Goal: Task Accomplishment & Management: Use online tool/utility

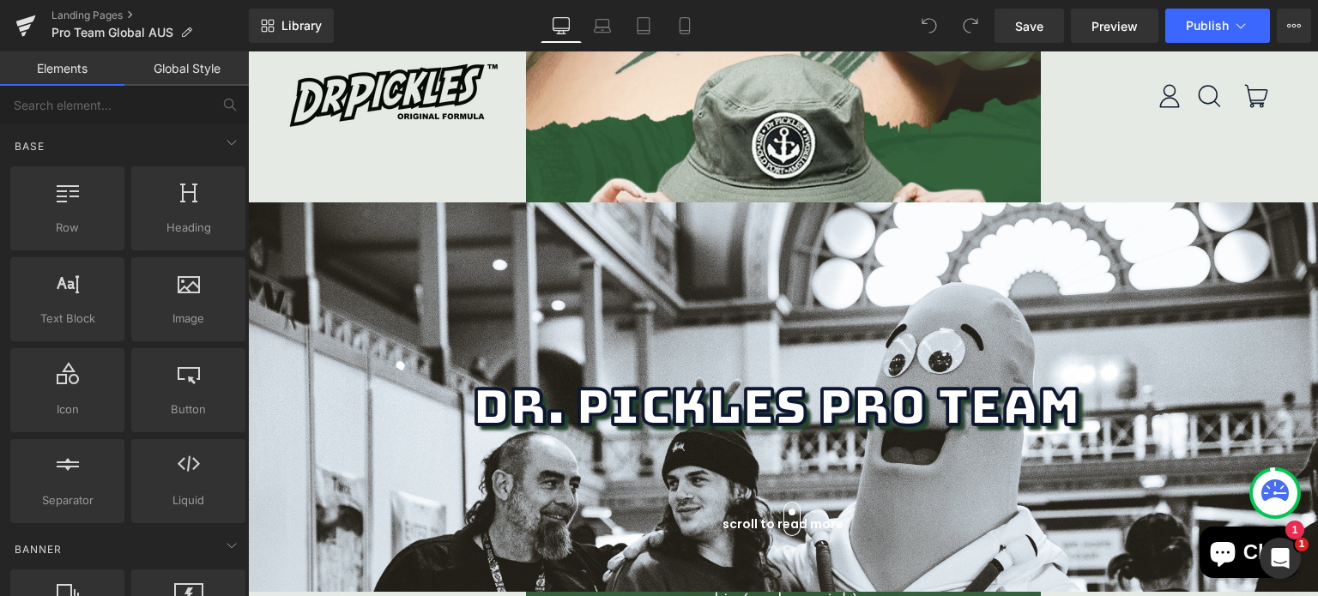
click at [868, 106] on img "POPUP Form" at bounding box center [783, 340] width 515 height 579
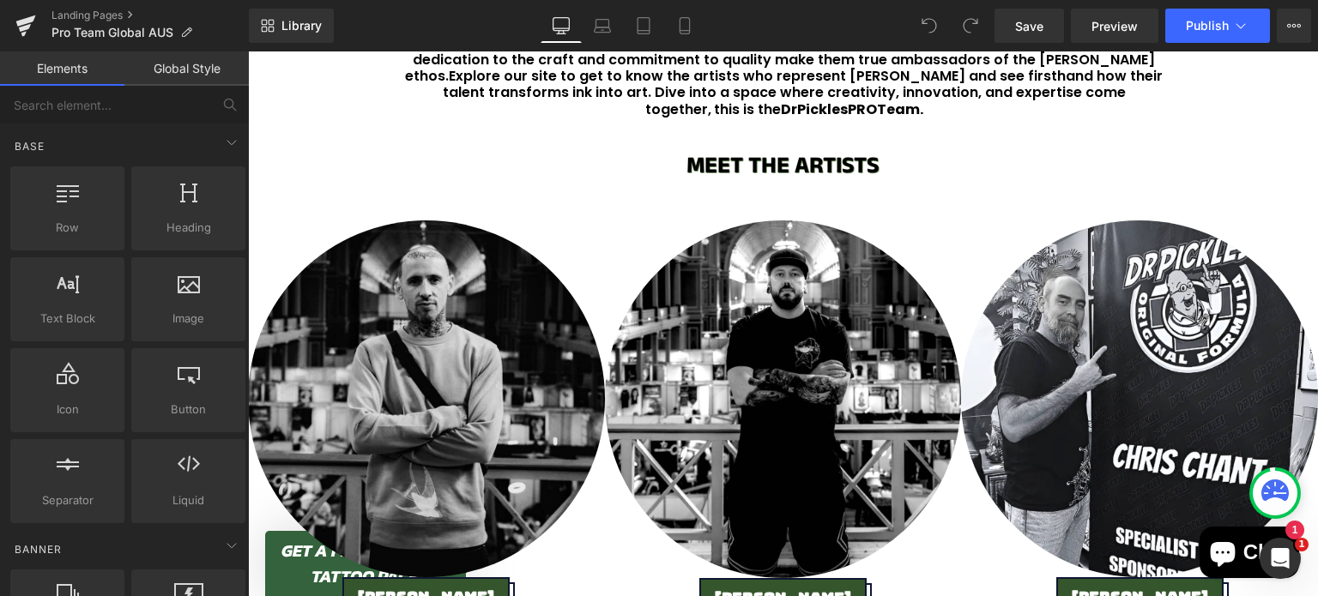
scroll to position [818, 0]
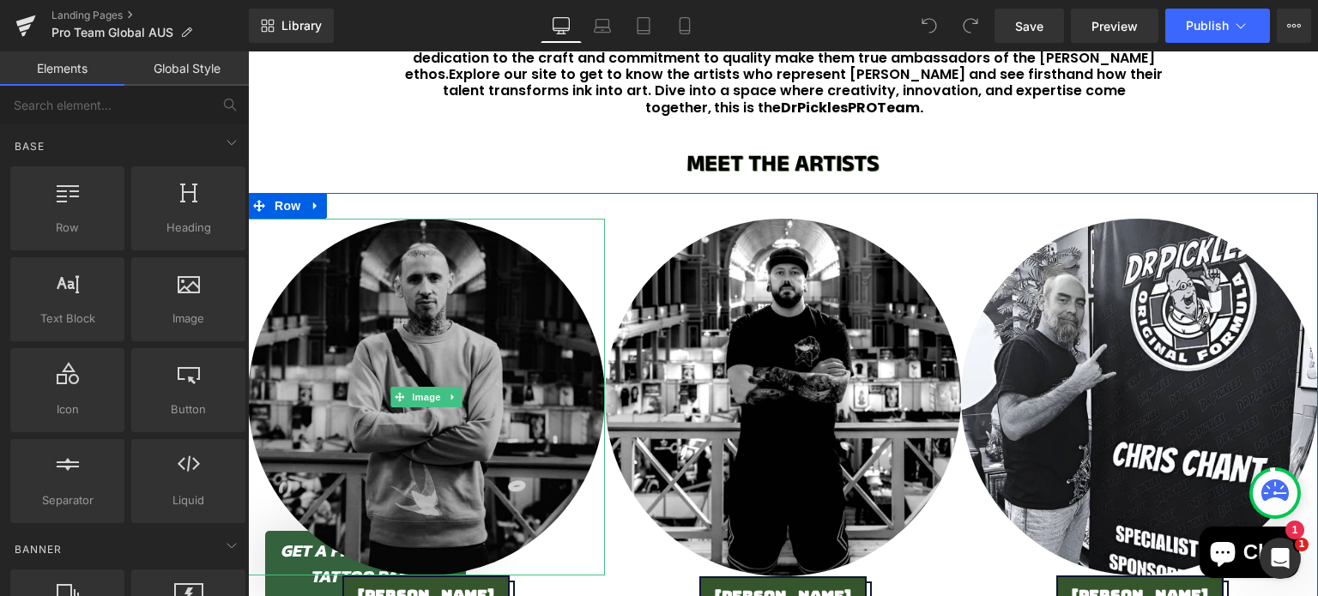
click at [394, 366] on img at bounding box center [426, 397] width 357 height 357
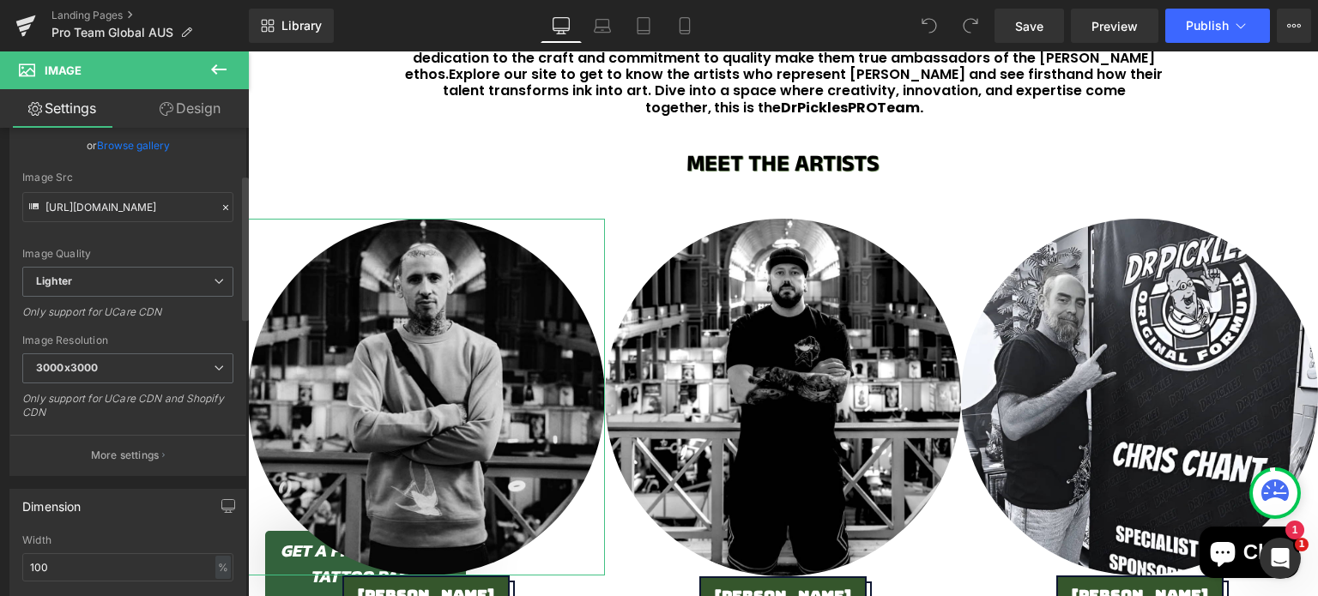
scroll to position [165, 0]
click at [139, 439] on button "More settings" at bounding box center [127, 452] width 235 height 40
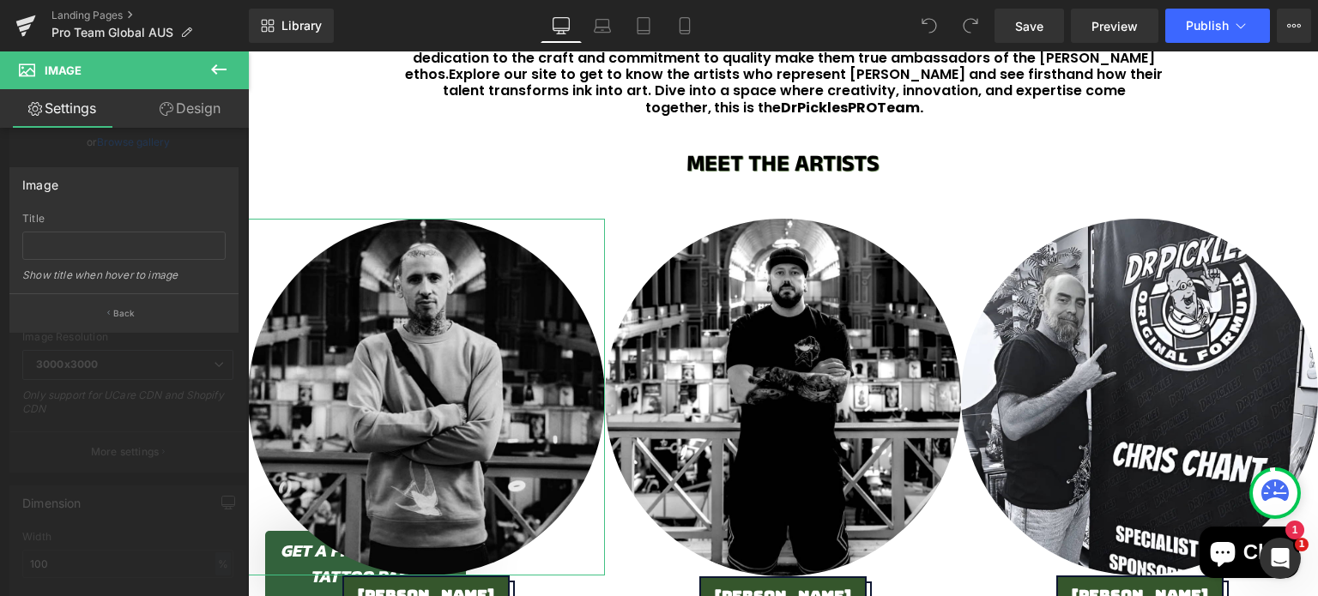
click at [138, 436] on div at bounding box center [124, 327] width 249 height 553
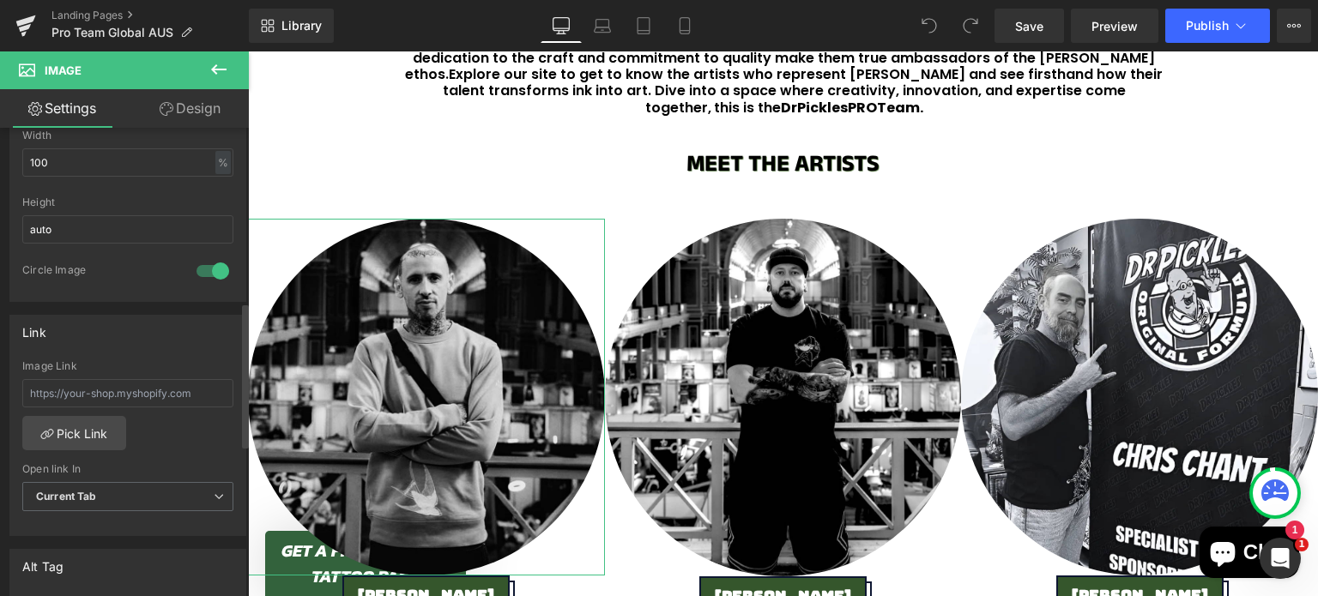
scroll to position [568, 0]
click at [124, 387] on input "text" at bounding box center [127, 391] width 211 height 28
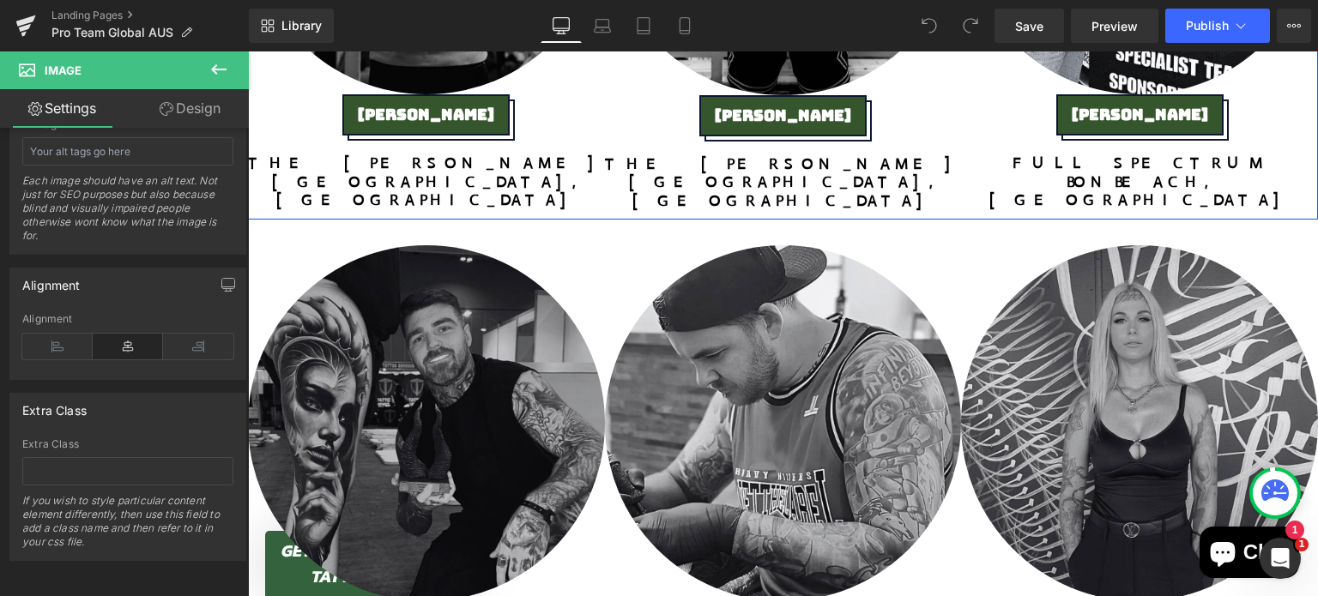
scroll to position [1301, 0]
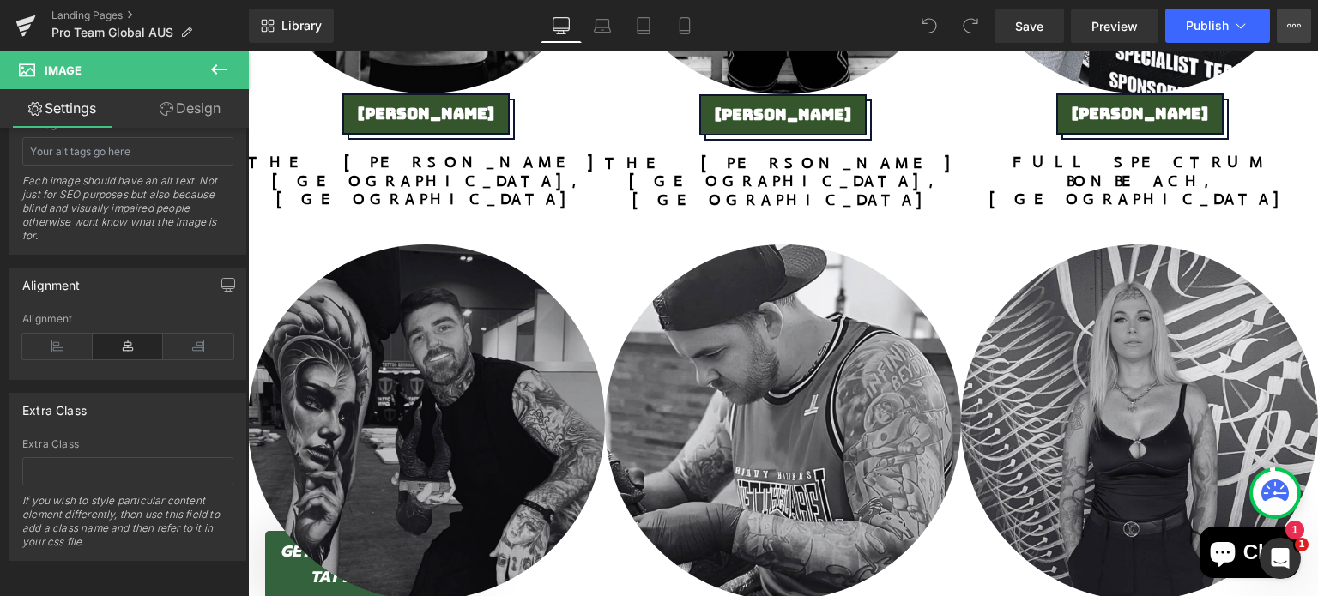
click at [1296, 25] on icon at bounding box center [1294, 26] width 14 height 14
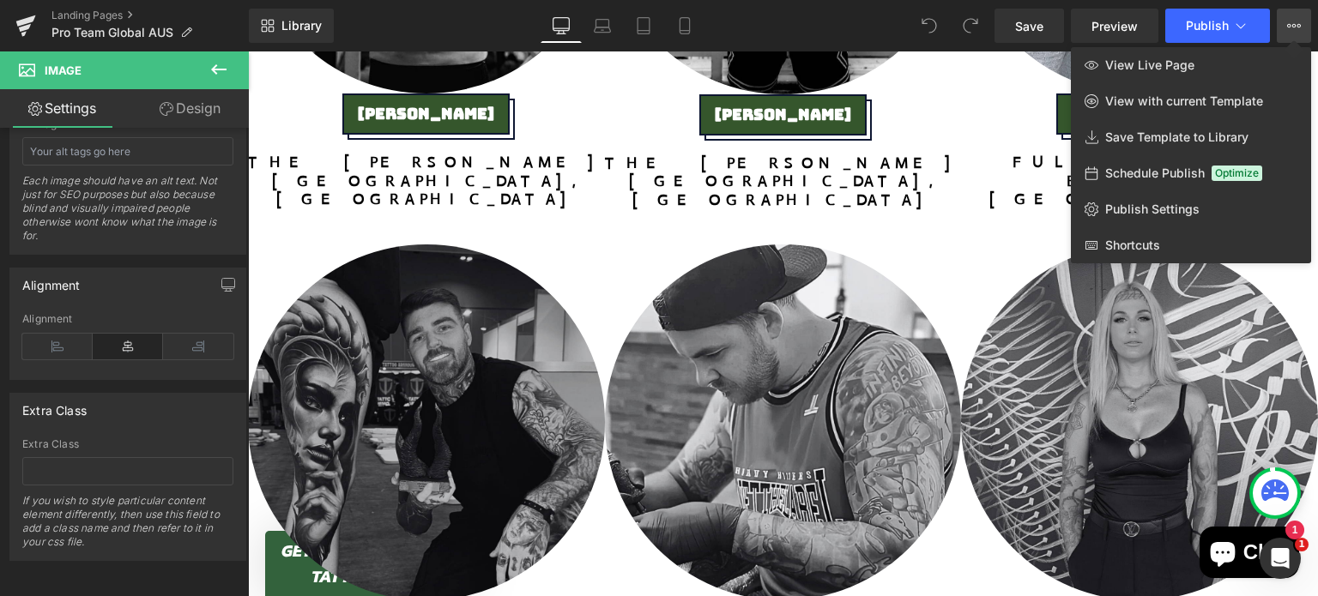
click at [222, 64] on icon at bounding box center [218, 69] width 21 height 21
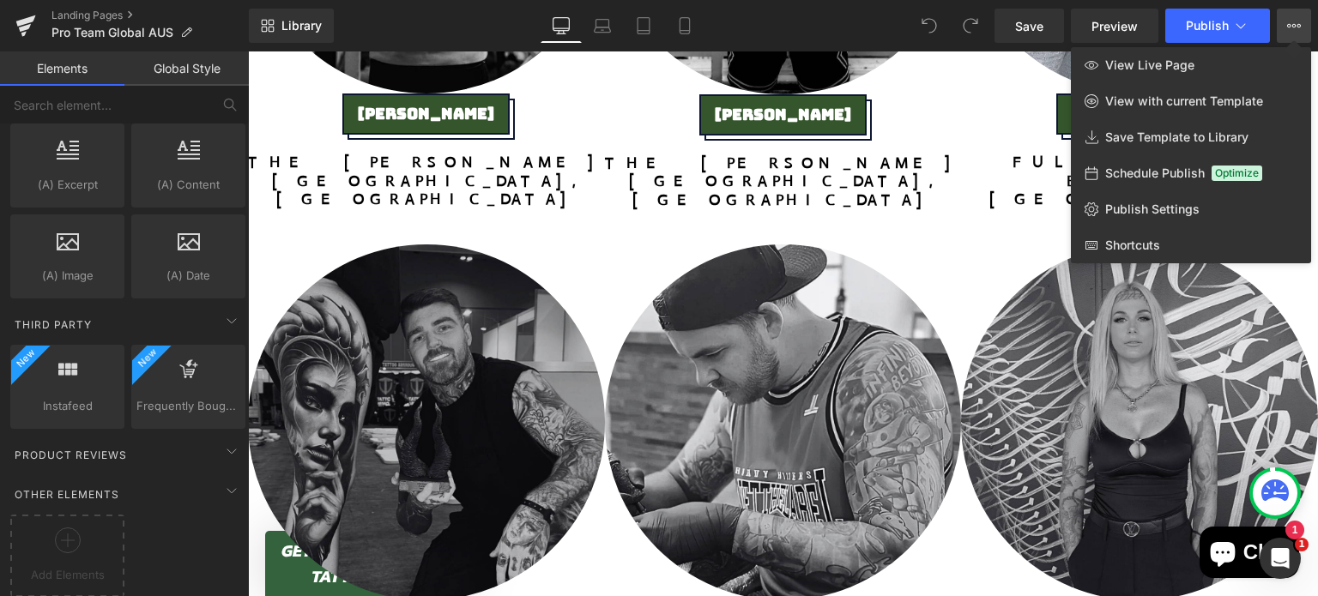
scroll to position [3387, 0]
click at [130, 16] on link "Landing Pages" at bounding box center [149, 16] width 197 height 14
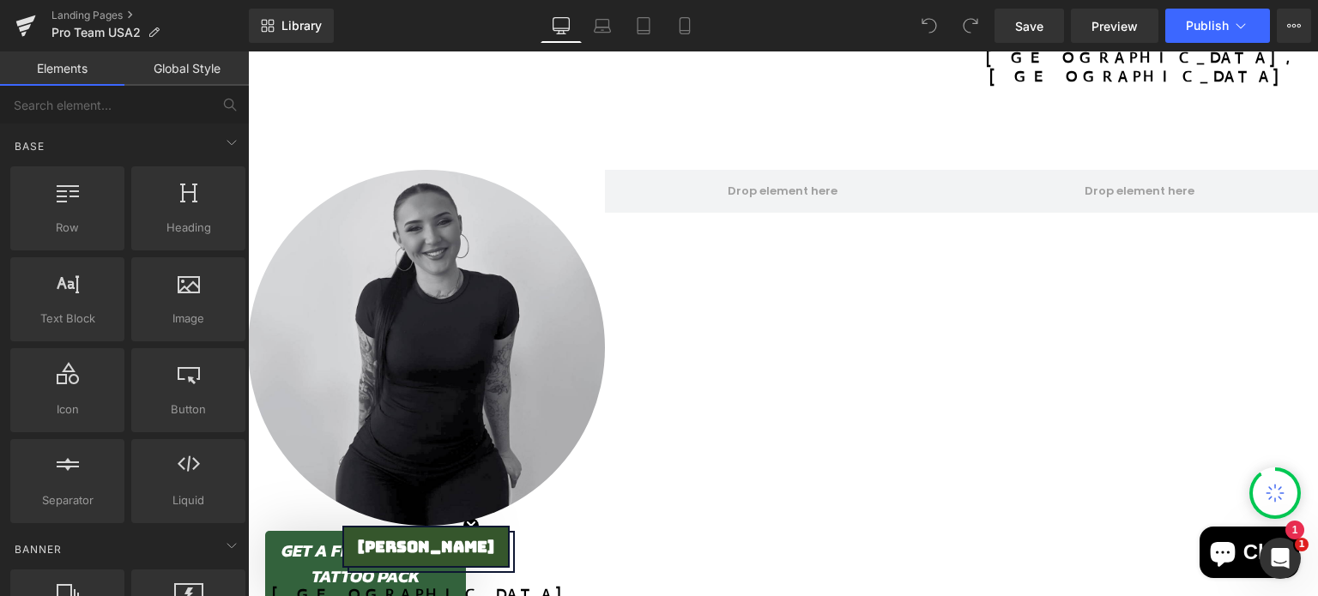
scroll to position [1253, 0]
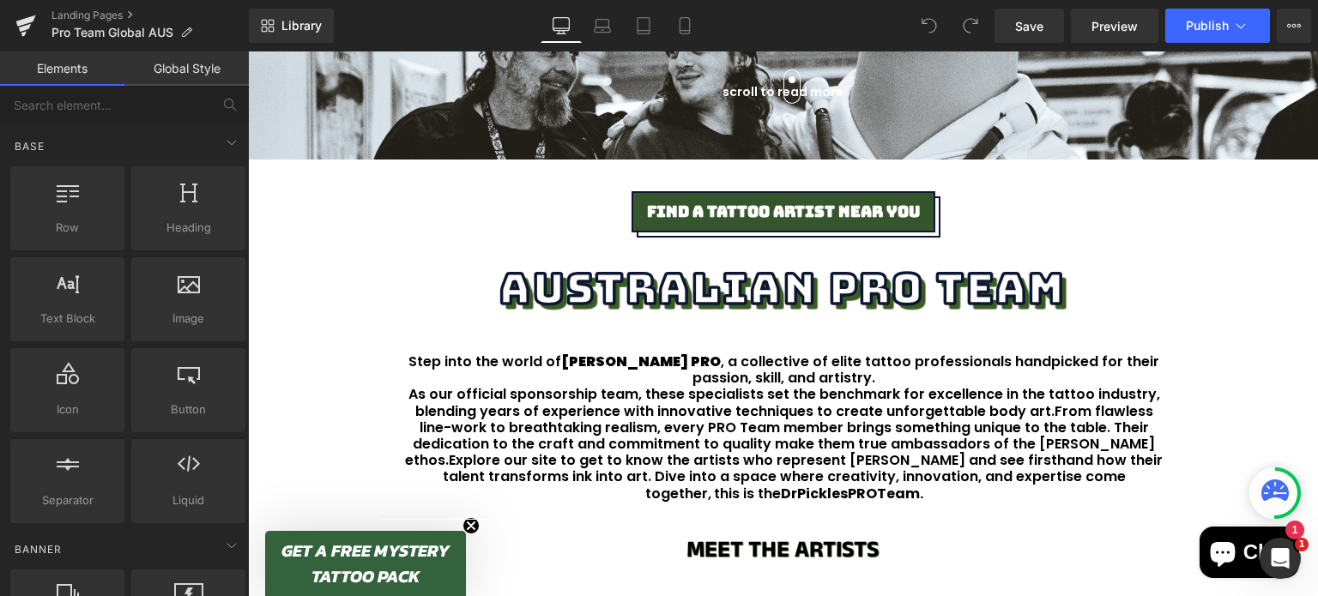
scroll to position [743, 0]
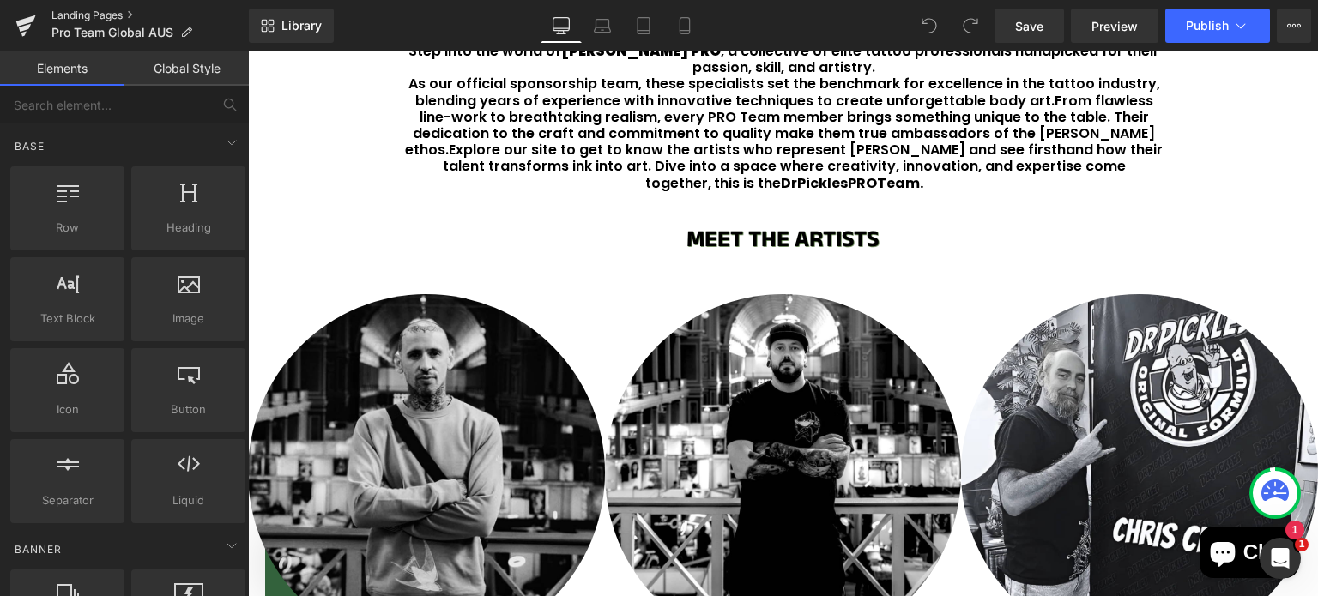
click at [86, 15] on link "Landing Pages" at bounding box center [149, 16] width 197 height 14
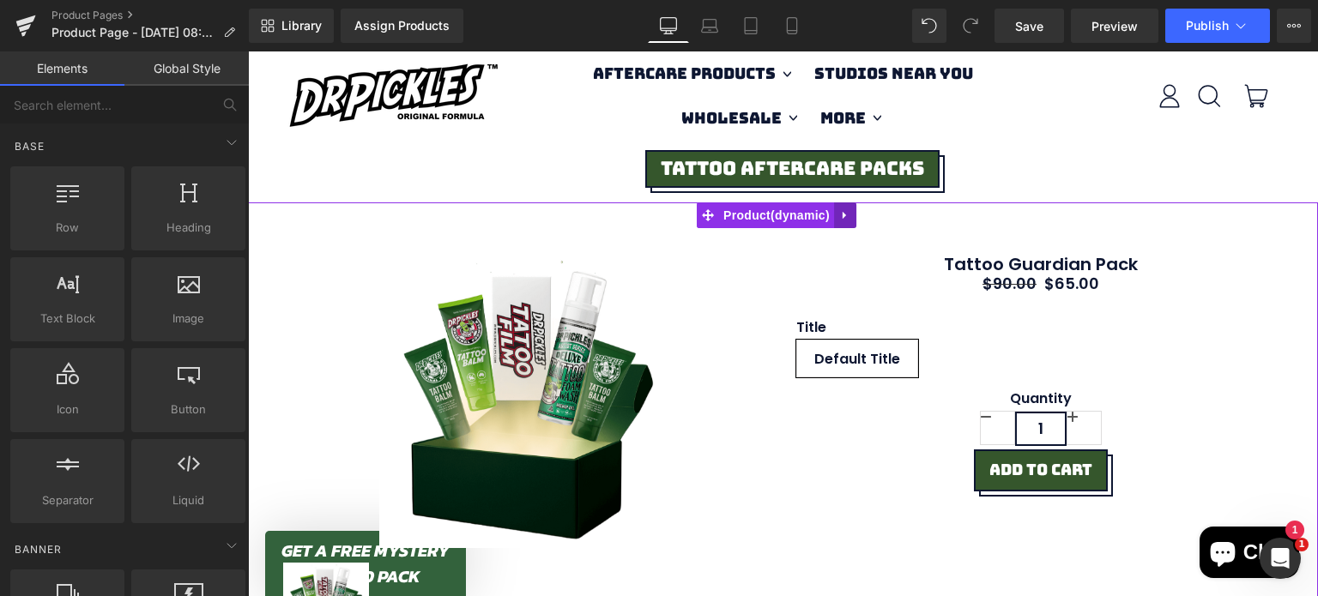
click at [850, 222] on link at bounding box center [845, 215] width 22 height 26
click at [855, 220] on icon at bounding box center [856, 215] width 12 height 12
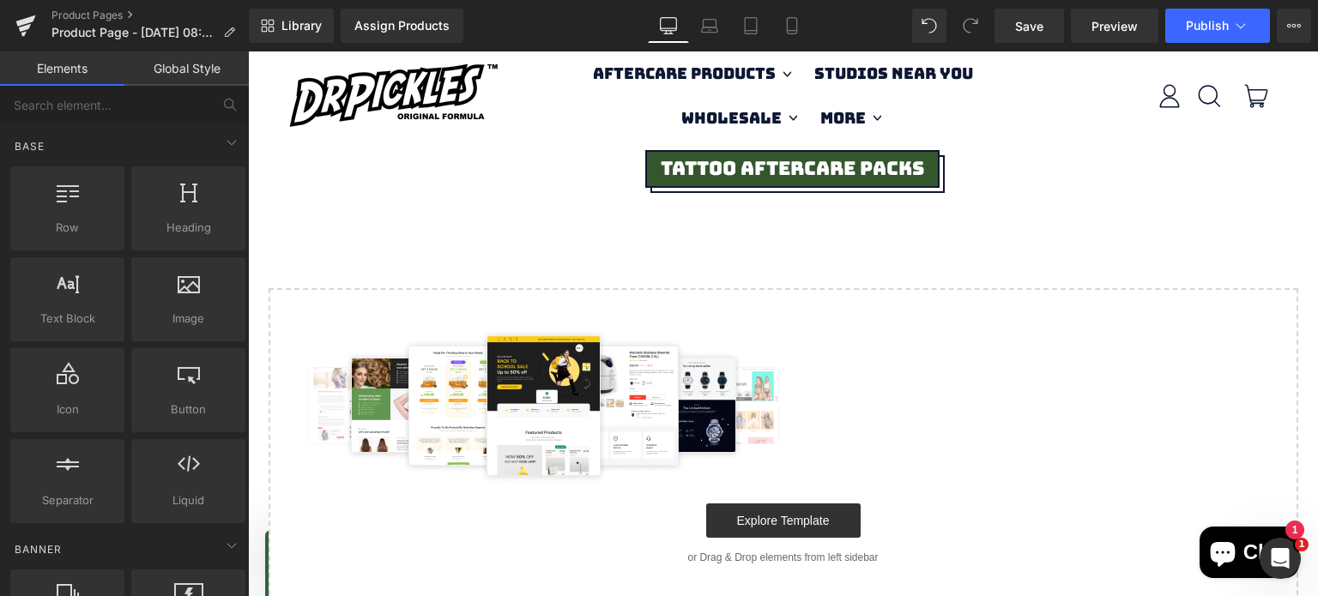
click at [467, 443] on img at bounding box center [545, 406] width 499 height 154
click at [200, 68] on link "Global Style" at bounding box center [186, 68] width 124 height 34
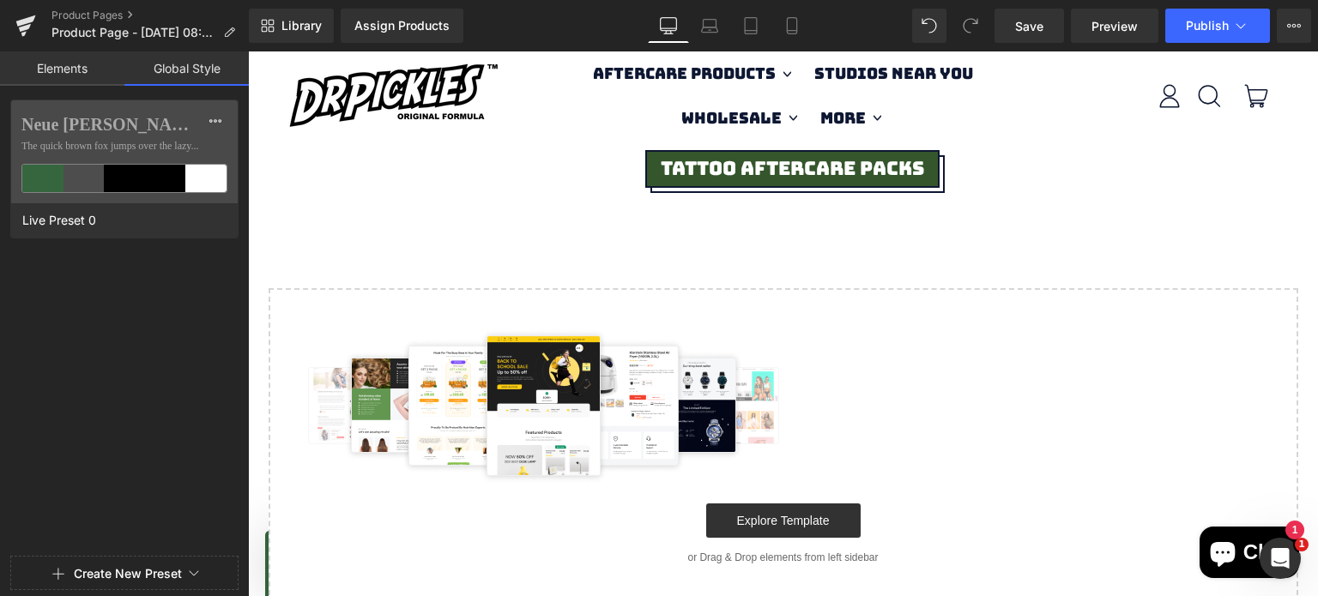
click at [93, 68] on link "Elements" at bounding box center [62, 68] width 124 height 34
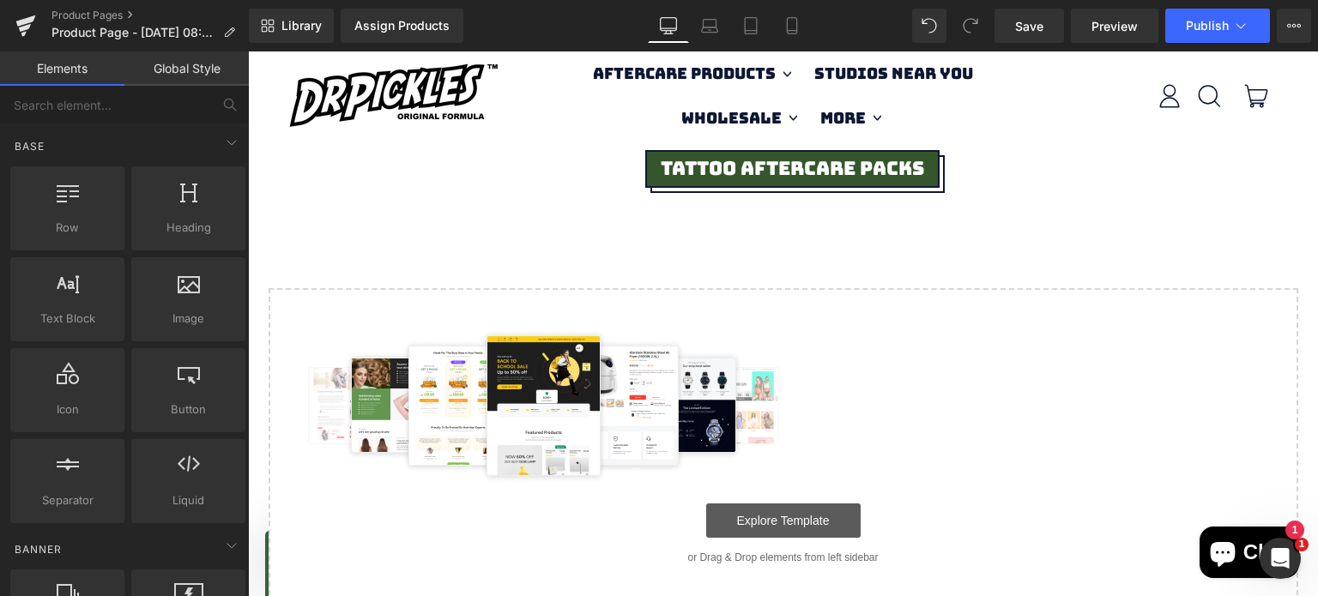
click at [771, 518] on link "Explore Template" at bounding box center [783, 521] width 154 height 34
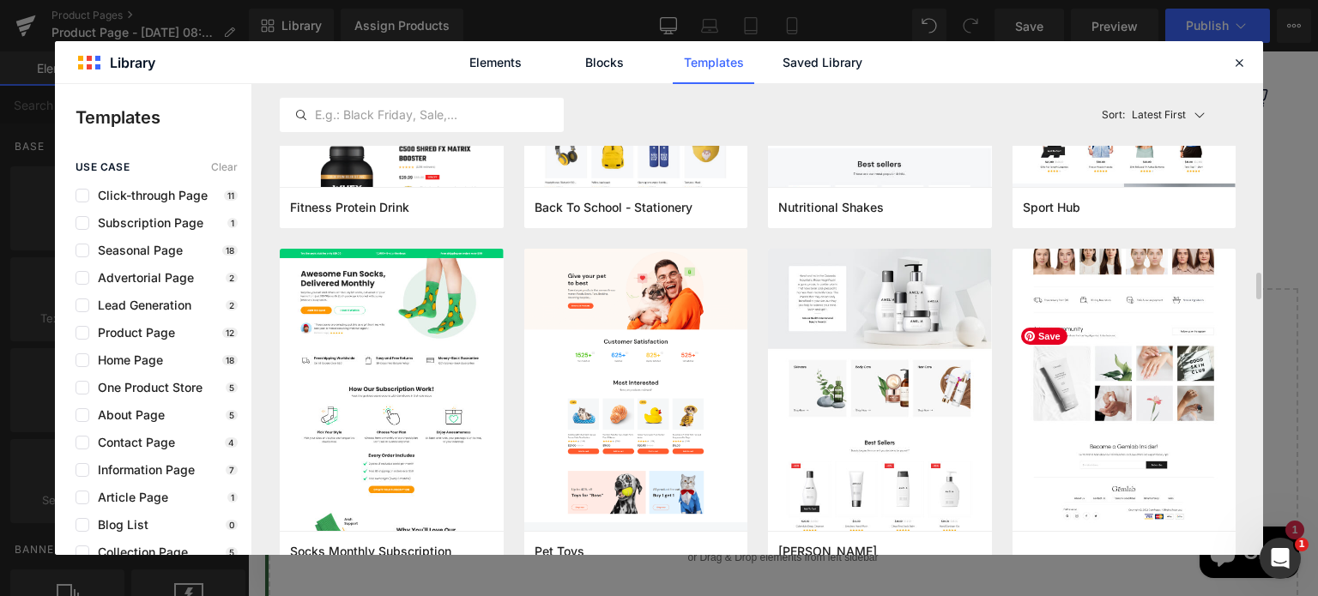
scroll to position [3370, 0]
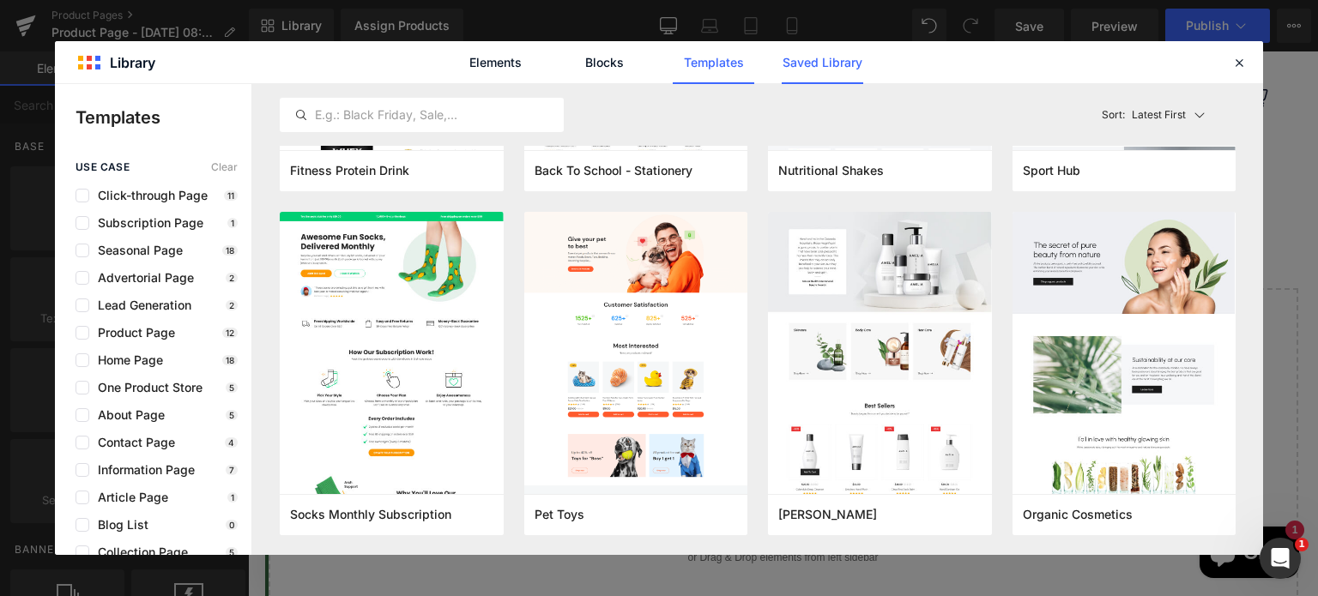
click at [814, 51] on link "Saved Library" at bounding box center [822, 62] width 81 height 43
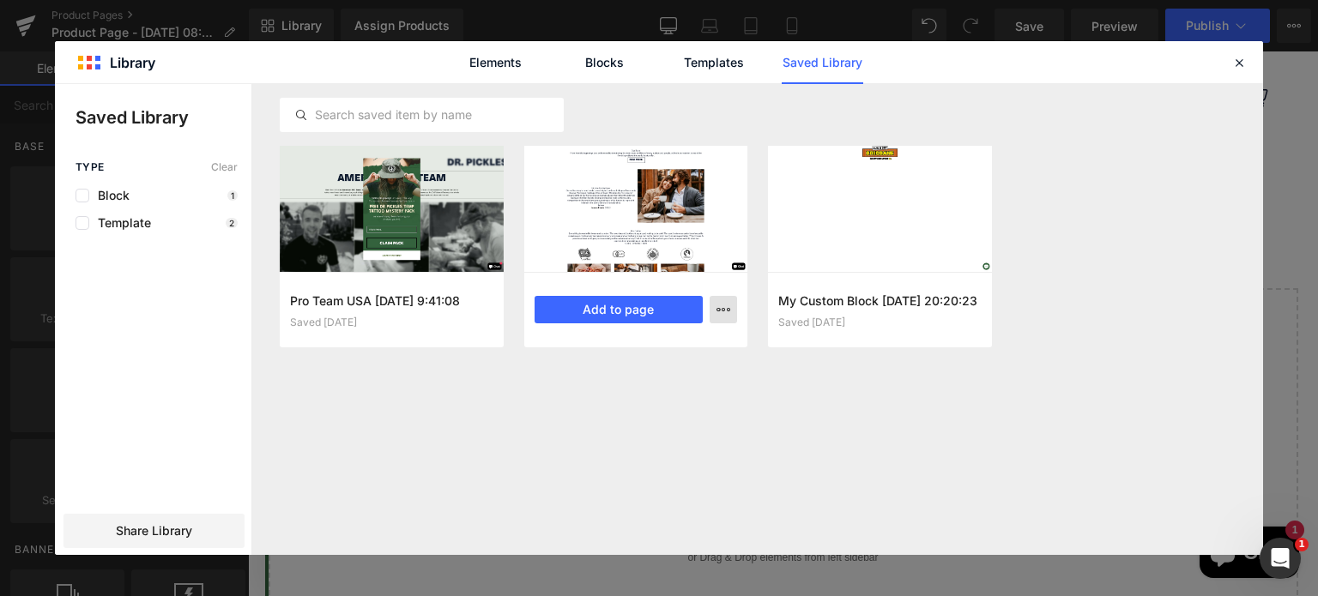
click at [727, 309] on icon "button" at bounding box center [723, 310] width 14 height 14
click at [724, 313] on div at bounding box center [659, 319] width 1208 height 471
click at [667, 181] on div at bounding box center [636, 209] width 224 height 126
click at [607, 232] on div at bounding box center [636, 209] width 224 height 126
click at [498, 63] on link "Elements" at bounding box center [495, 62] width 81 height 43
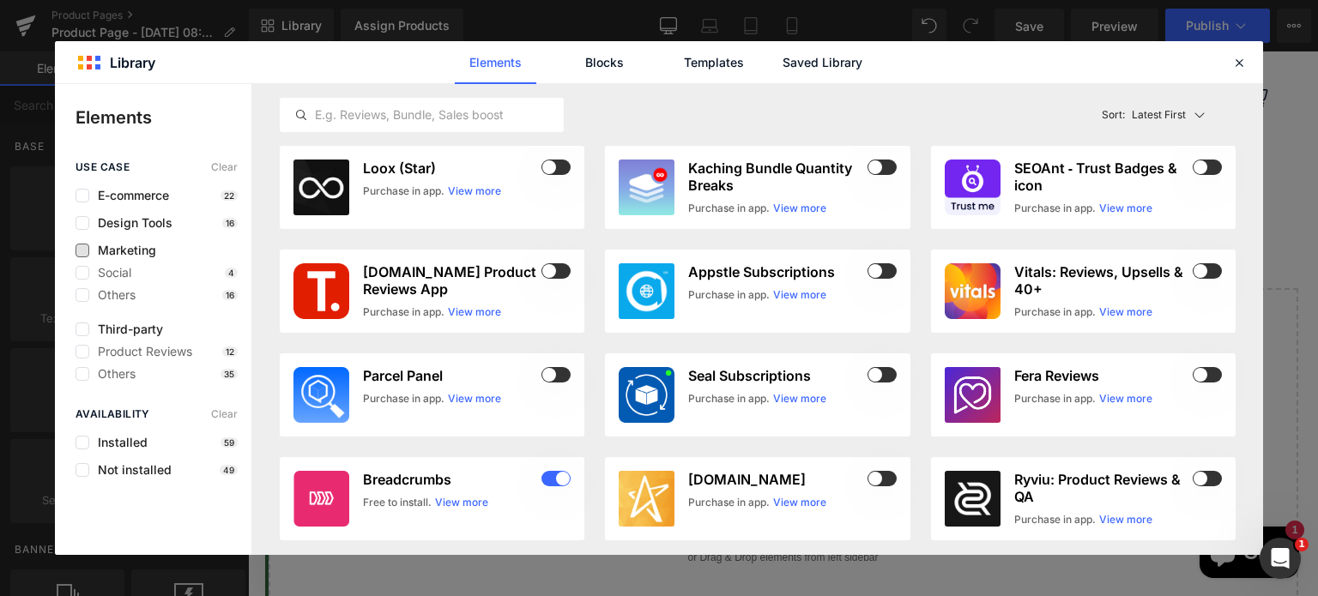
click at [118, 257] on span "Marketing" at bounding box center [122, 251] width 67 height 14
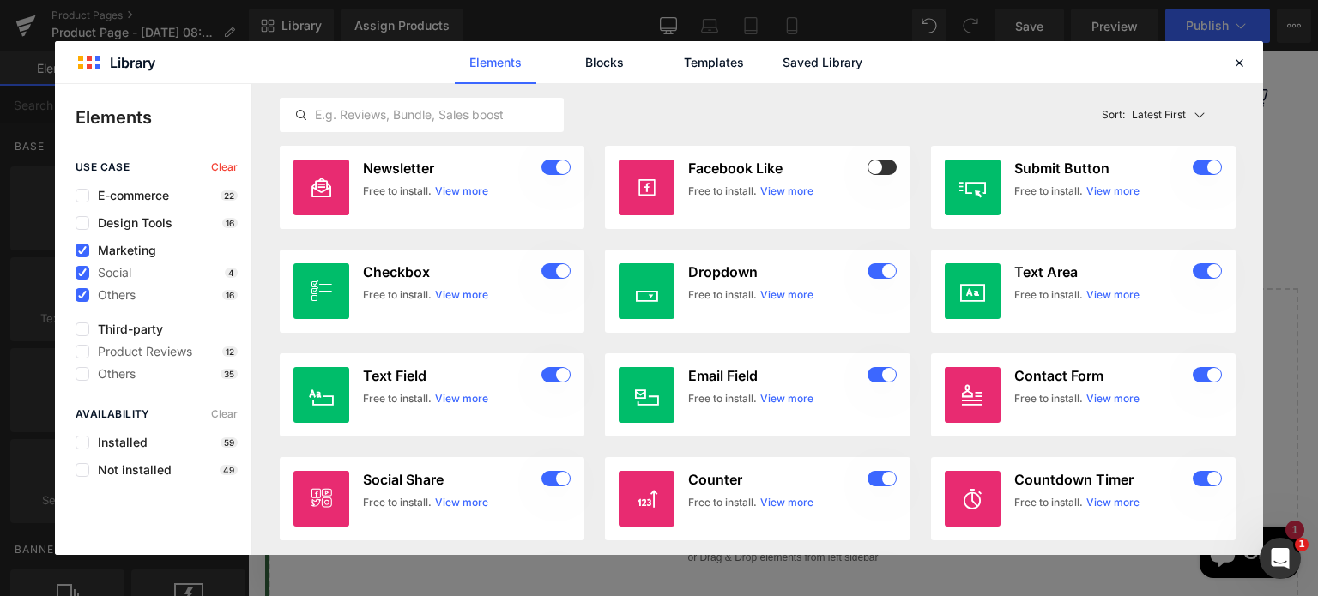
click at [134, 251] on span "Marketing" at bounding box center [122, 251] width 67 height 14
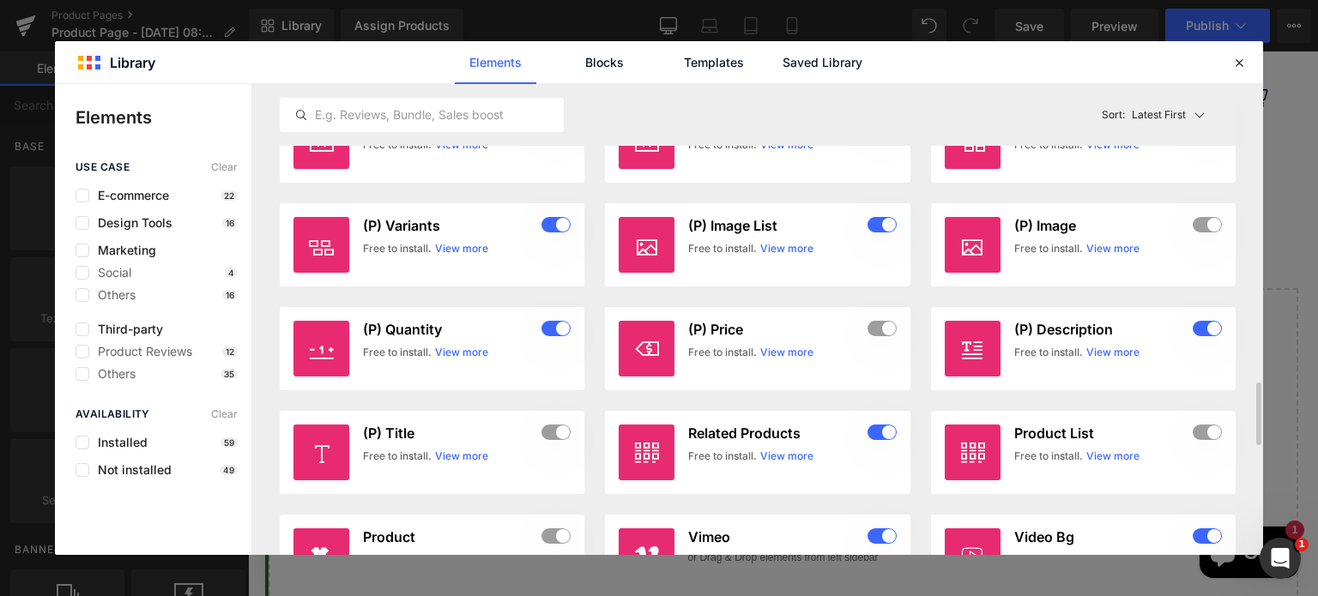
scroll to position [2225, 0]
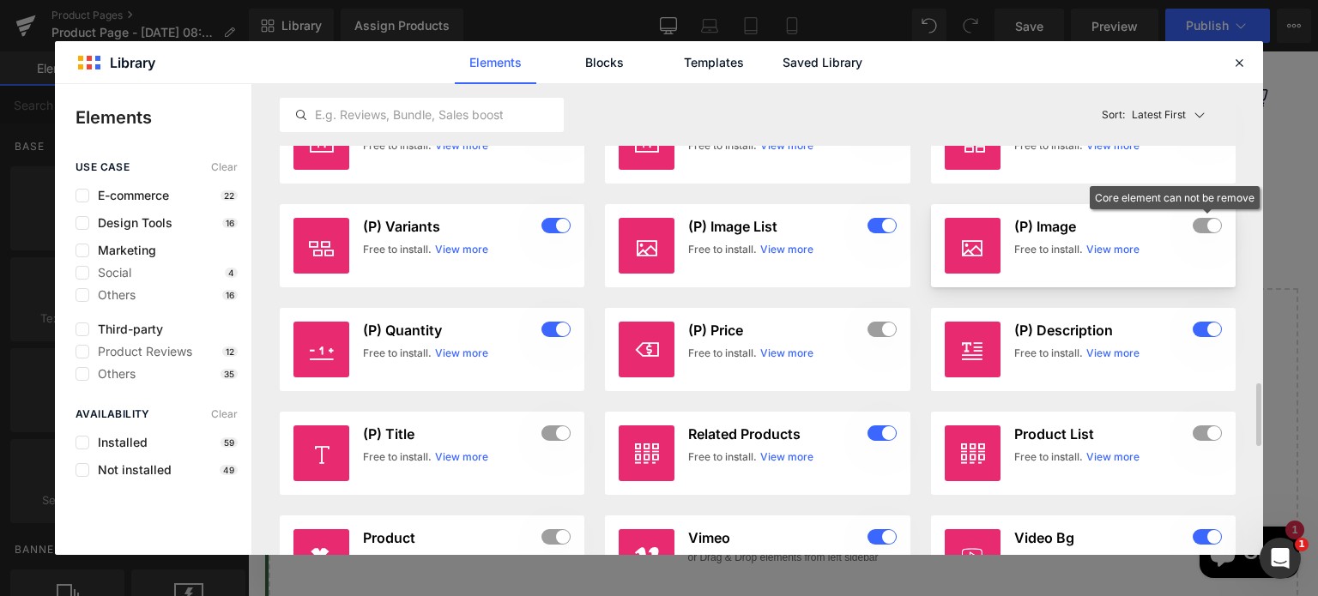
click at [1210, 230] on div at bounding box center [1206, 226] width 29 height 17
click at [1110, 249] on link "View more" at bounding box center [1112, 249] width 53 height 15
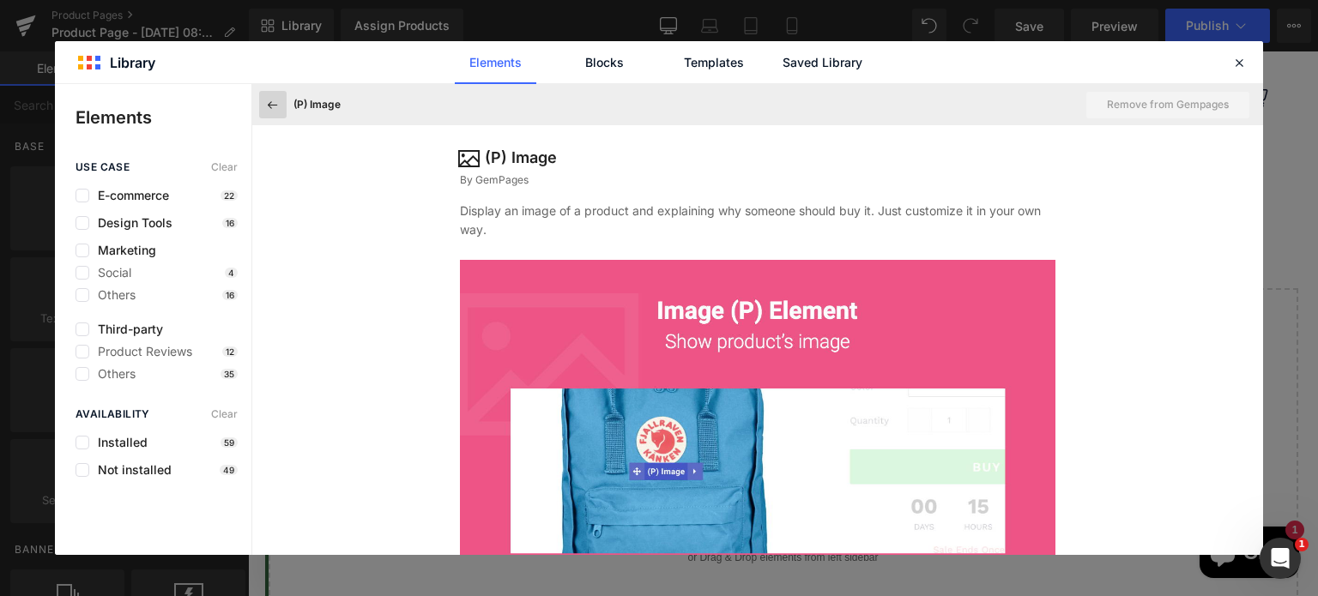
click at [275, 106] on icon at bounding box center [272, 104] width 15 height 15
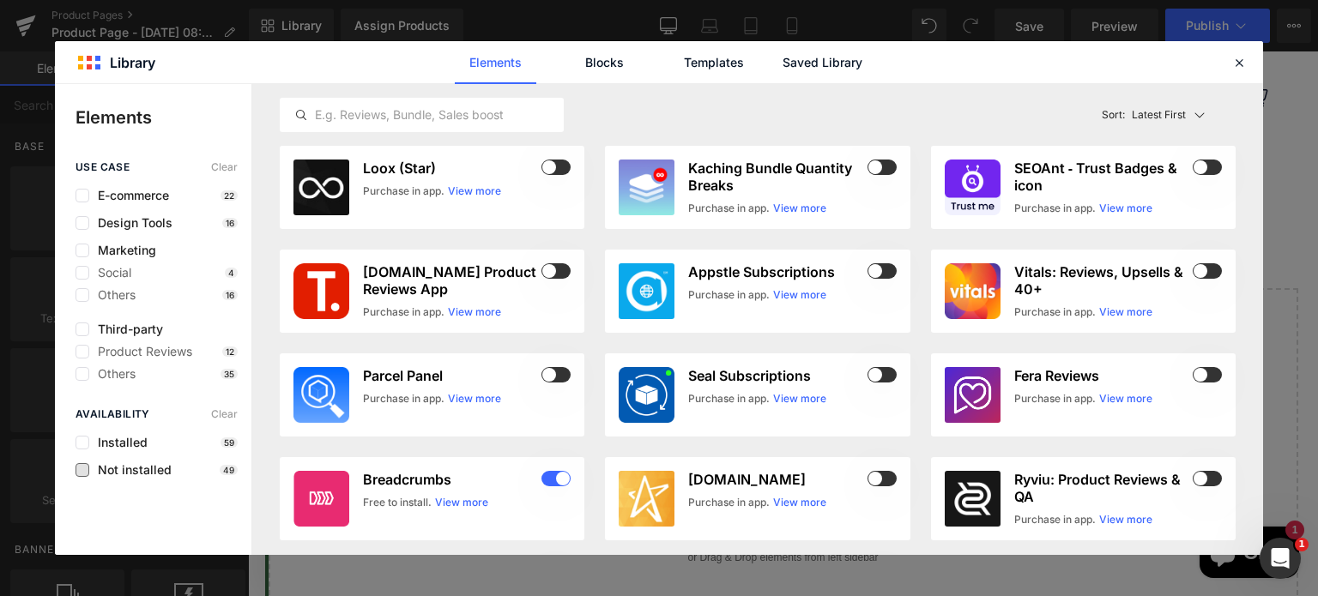
click at [161, 472] on span "Not installed" at bounding box center [130, 470] width 82 height 14
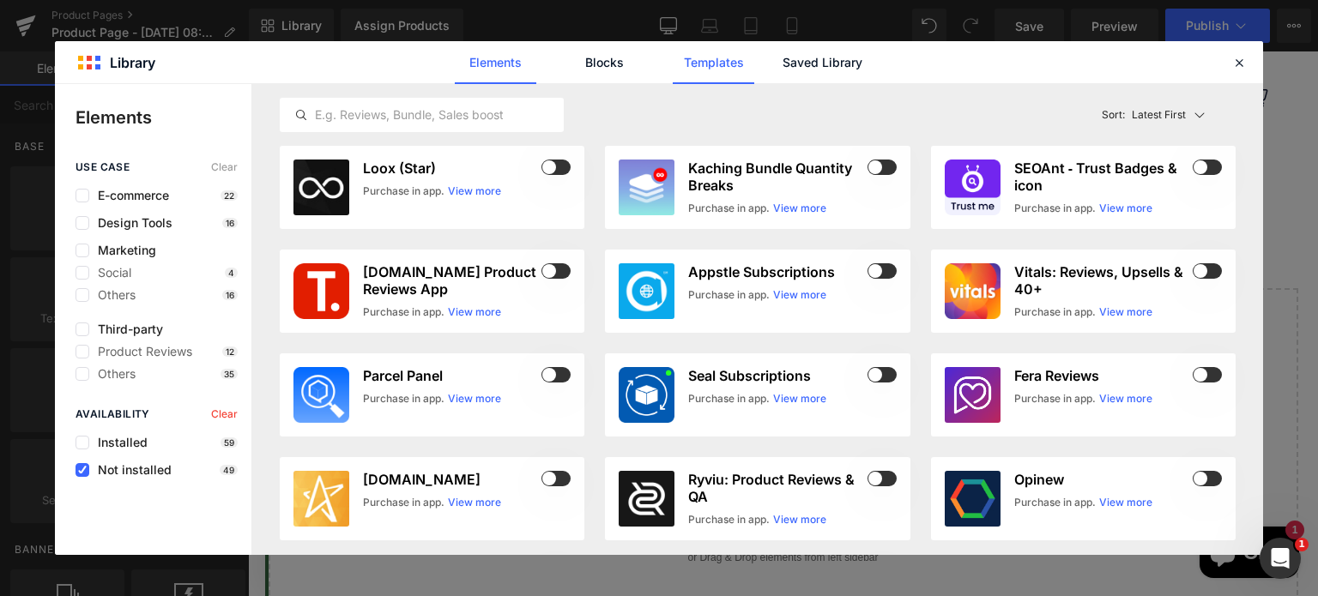
click at [724, 60] on link "Templates" at bounding box center [713, 62] width 81 height 43
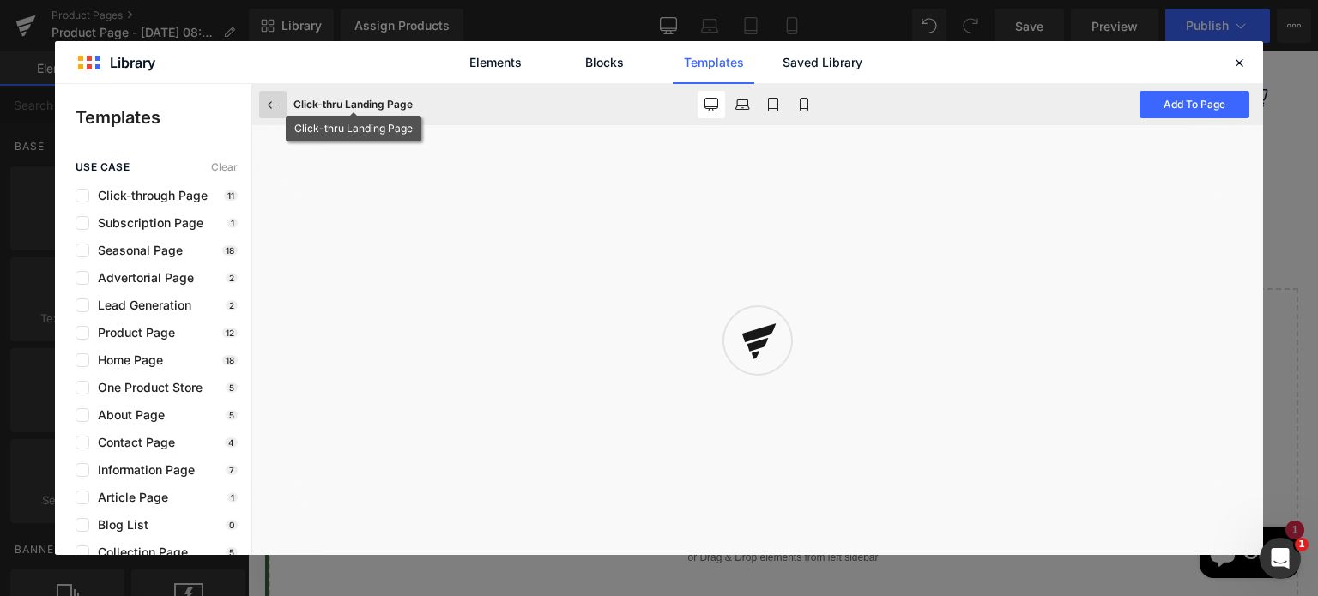
click at [263, 103] on button at bounding box center [272, 104] width 27 height 27
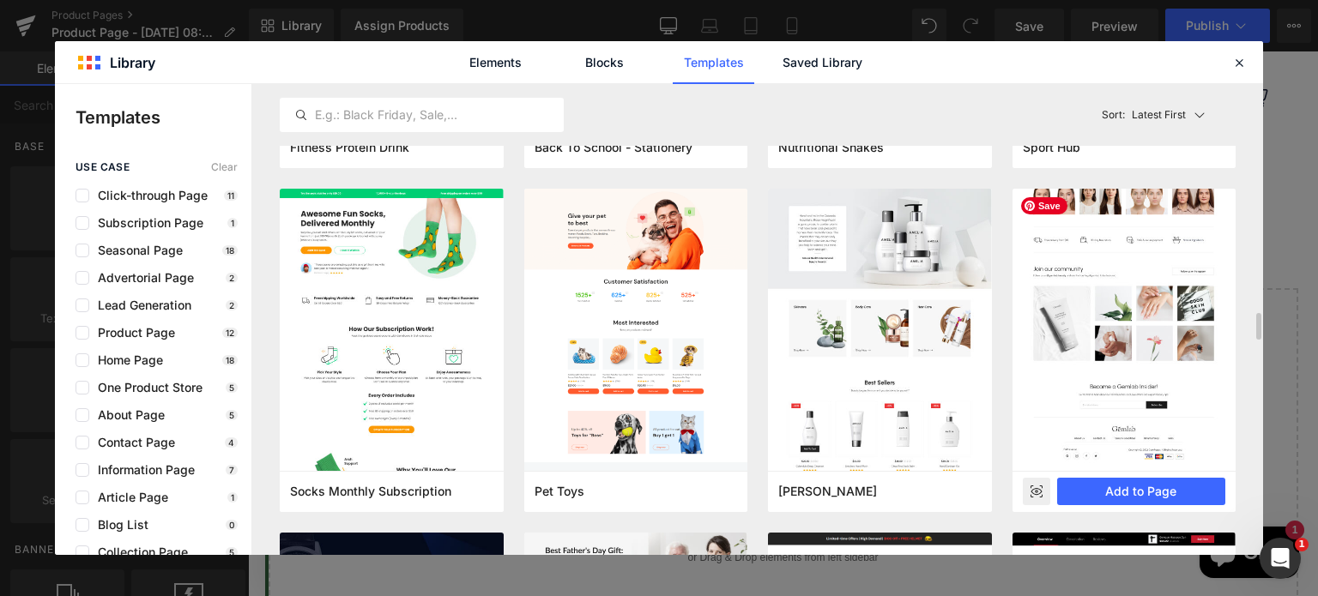
scroll to position [3564, 0]
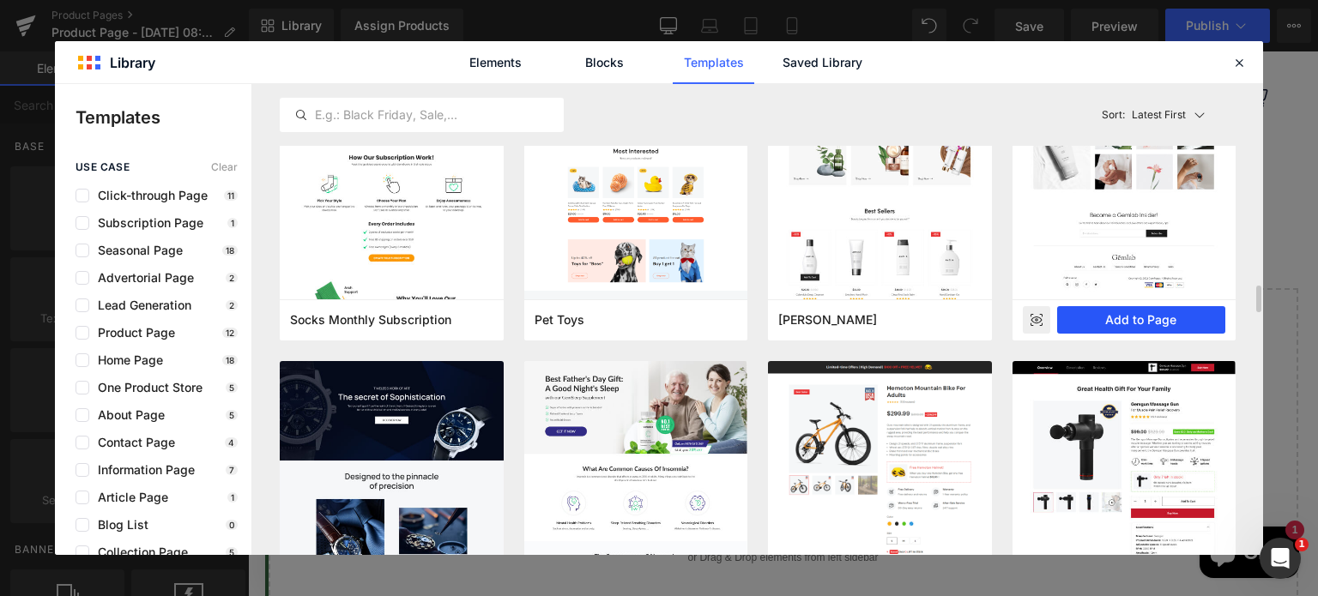
click at [1122, 319] on button "Add to Page" at bounding box center [1141, 319] width 169 height 27
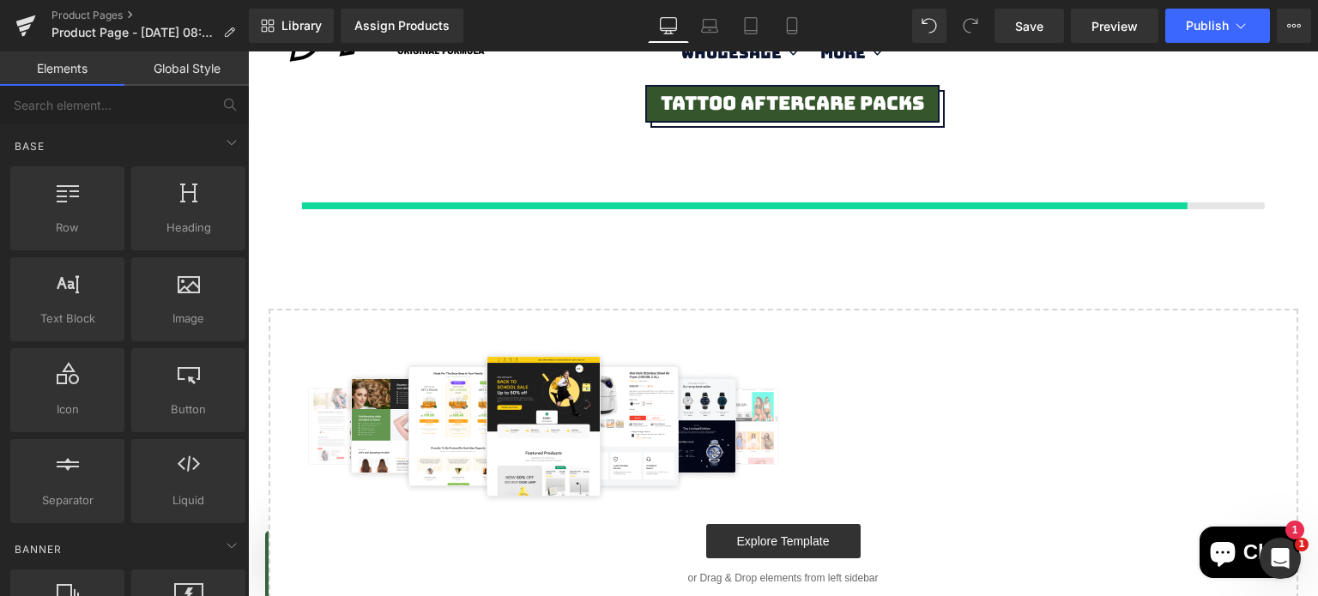
scroll to position [65, 0]
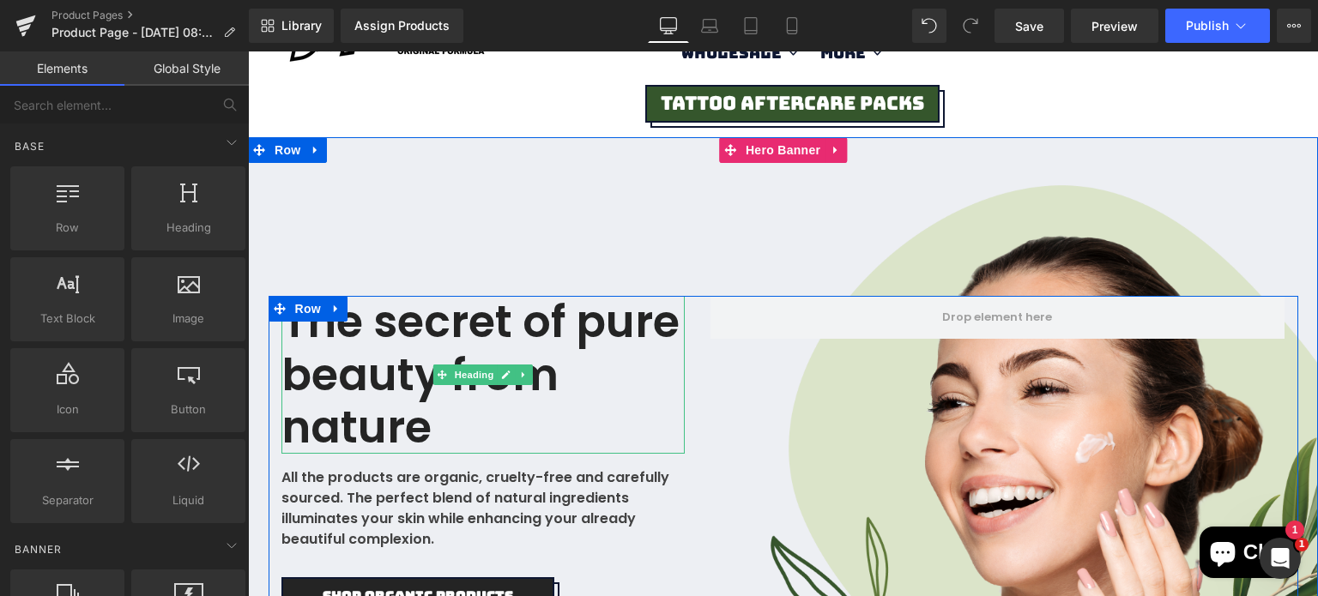
click at [407, 326] on div "The secret of pure beauty from nature" at bounding box center [482, 375] width 403 height 158
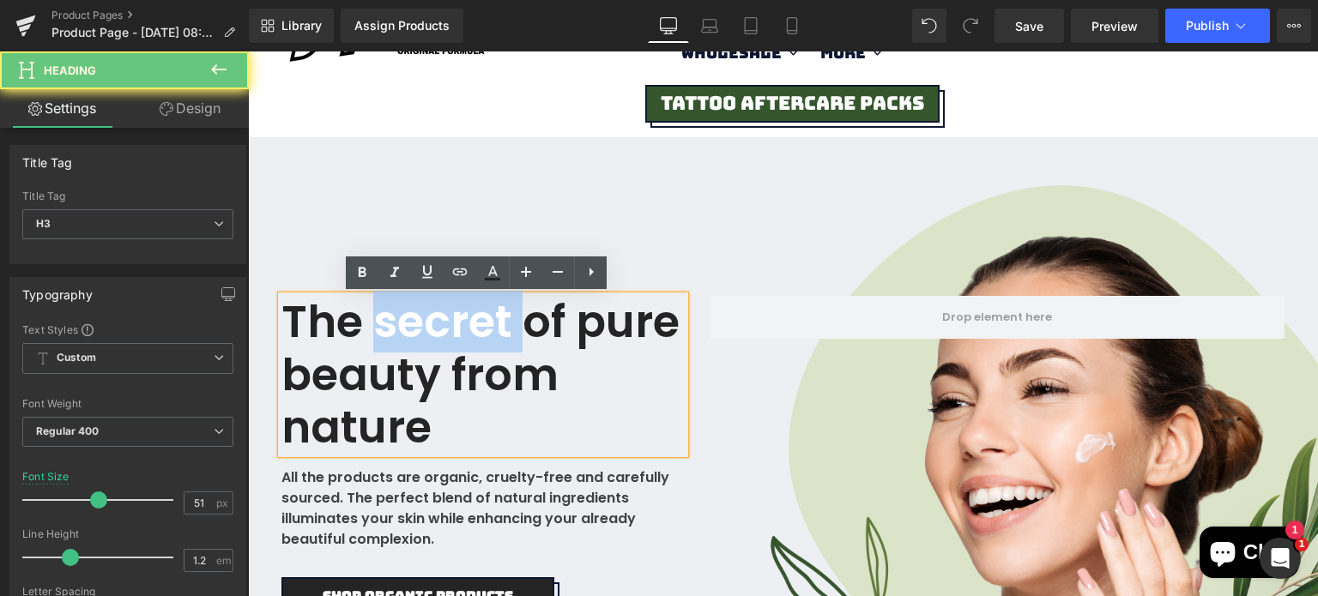
click at [407, 326] on div "The secret of pure beauty from nature" at bounding box center [482, 375] width 403 height 158
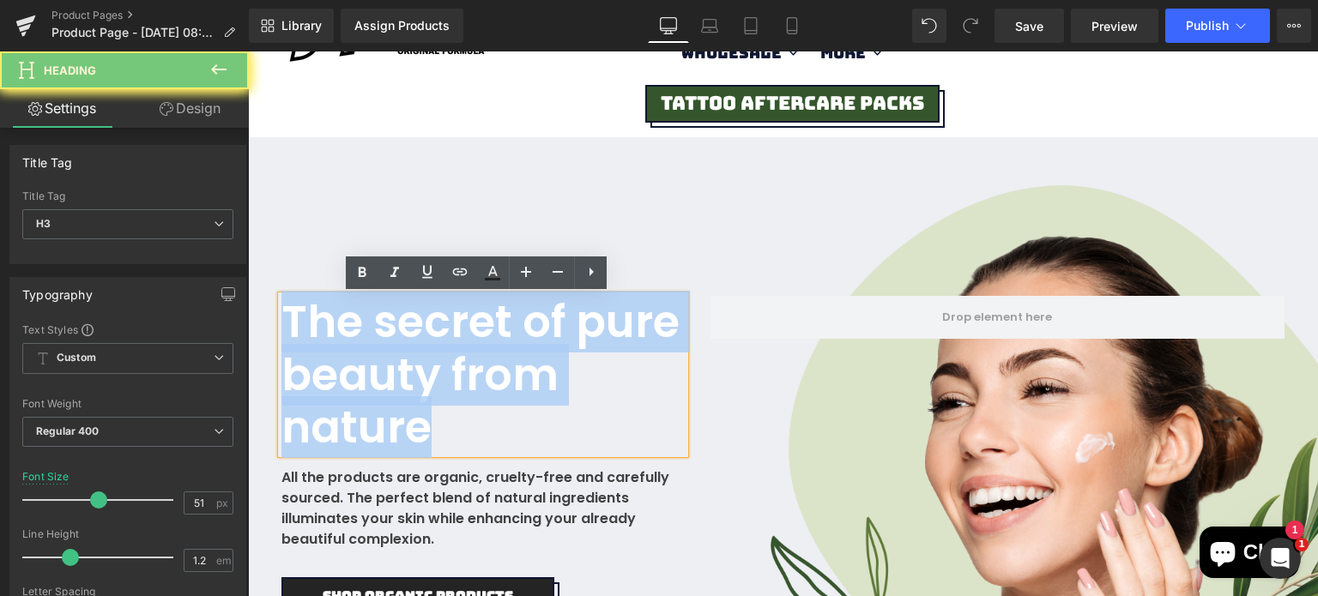
click at [407, 326] on div "The secret of pure beauty from nature" at bounding box center [482, 375] width 403 height 158
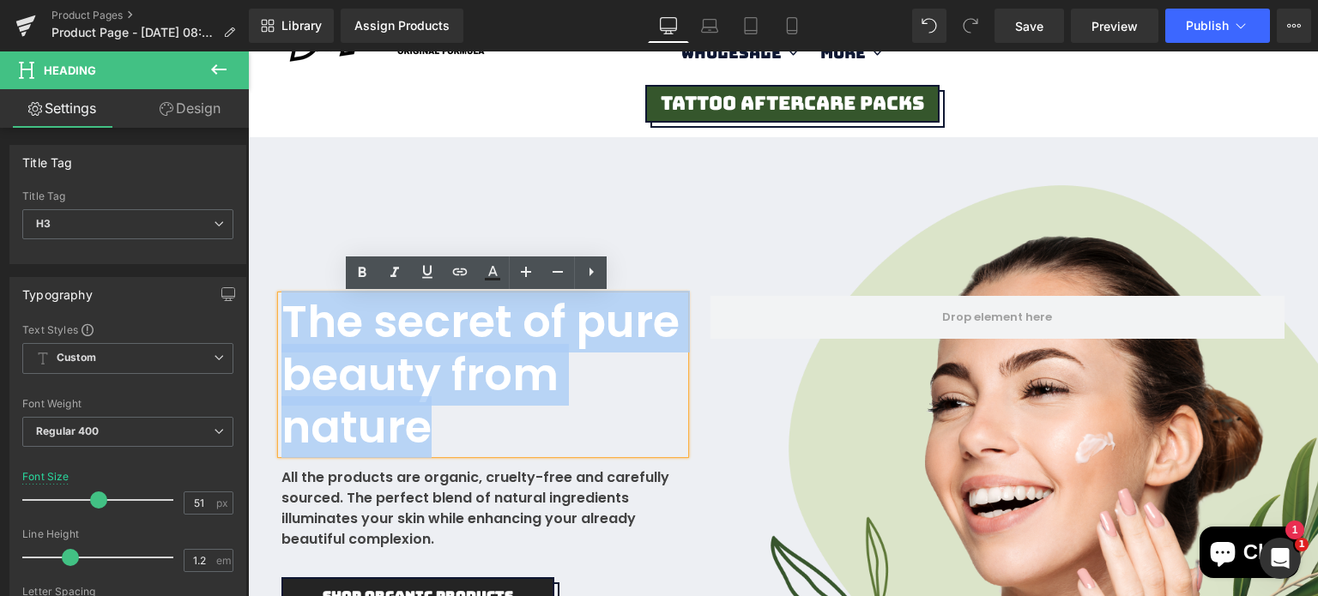
click at [400, 363] on div "The secret of pure beauty from nature" at bounding box center [482, 375] width 403 height 158
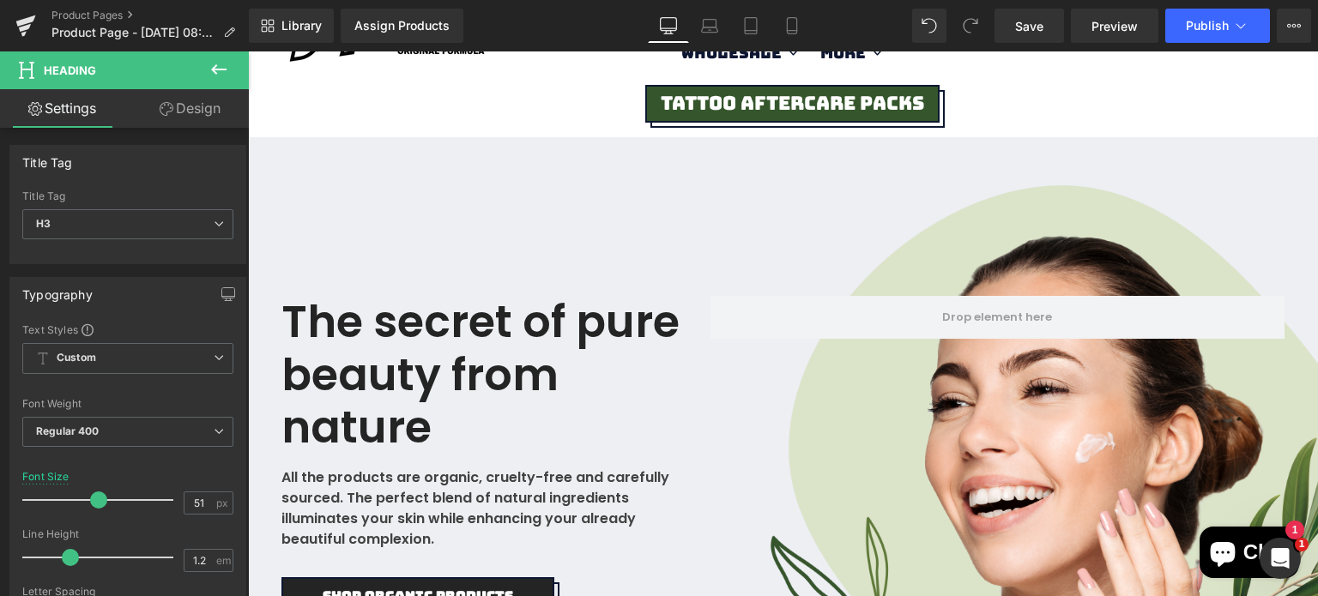
click at [176, 100] on link "Design" at bounding box center [190, 108] width 124 height 39
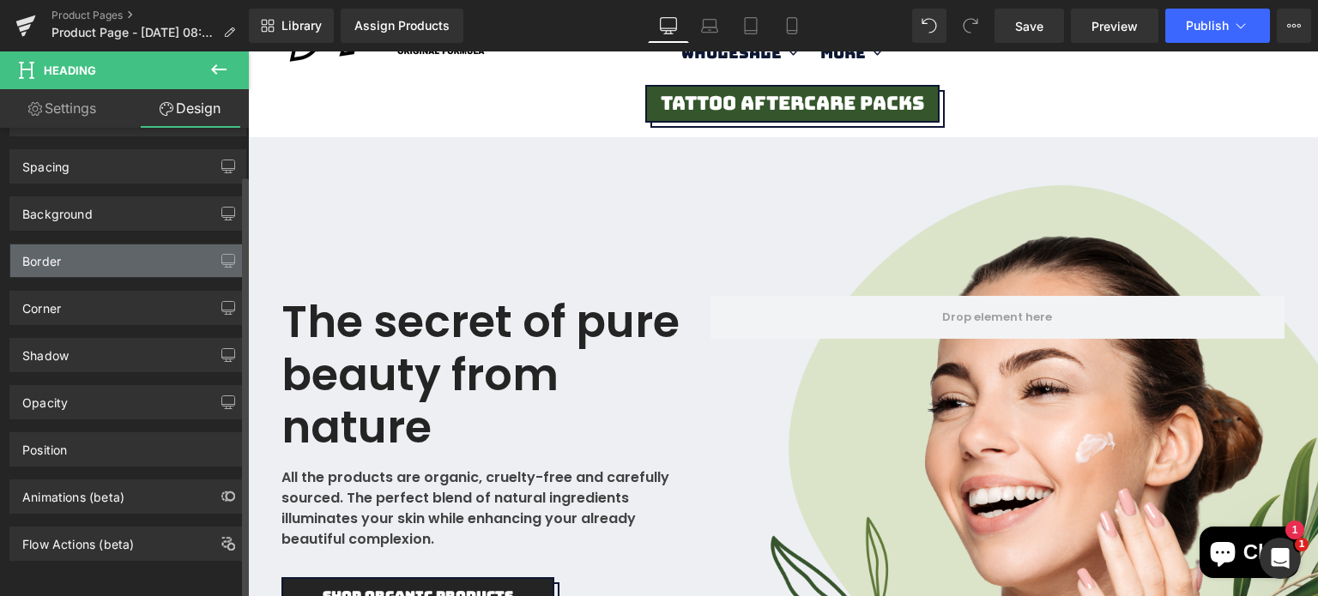
scroll to position [0, 0]
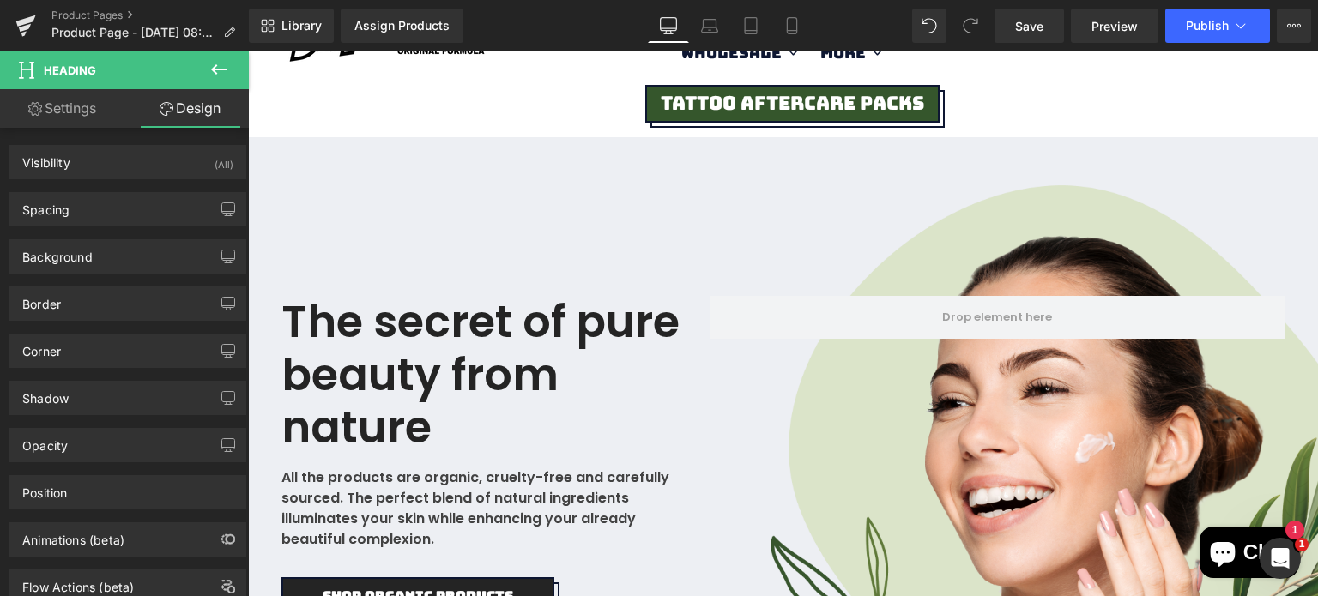
click at [82, 119] on link "Settings" at bounding box center [62, 108] width 124 height 39
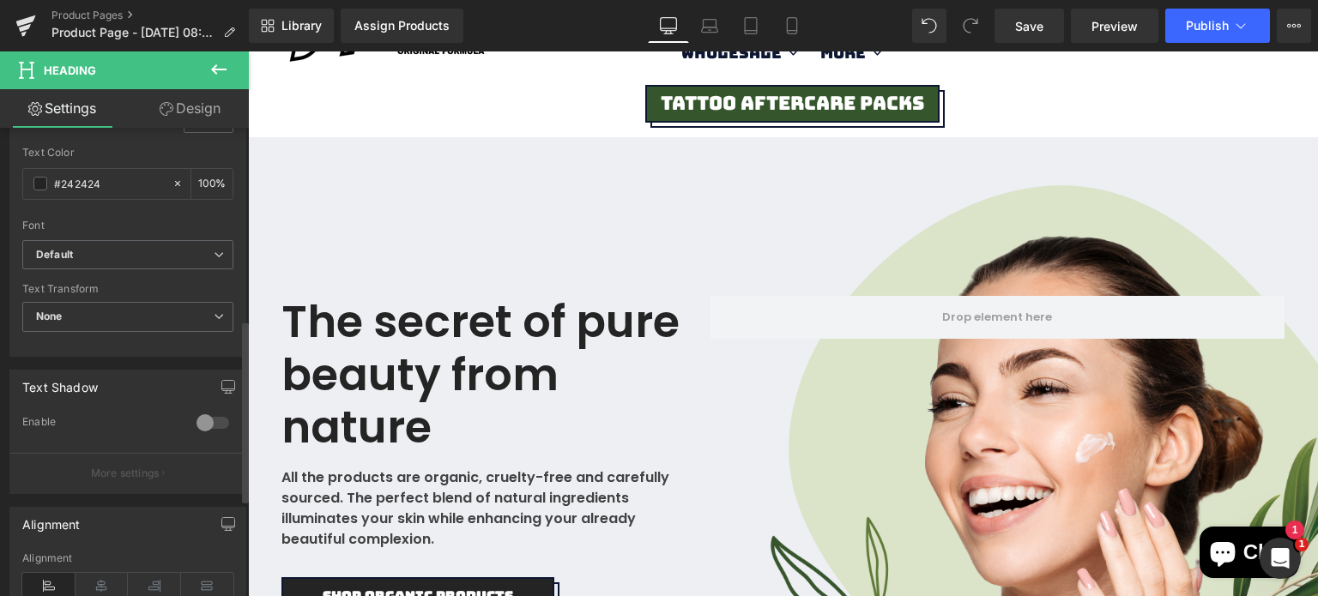
scroll to position [489, 0]
click at [114, 267] on b "Default" at bounding box center [125, 263] width 178 height 15
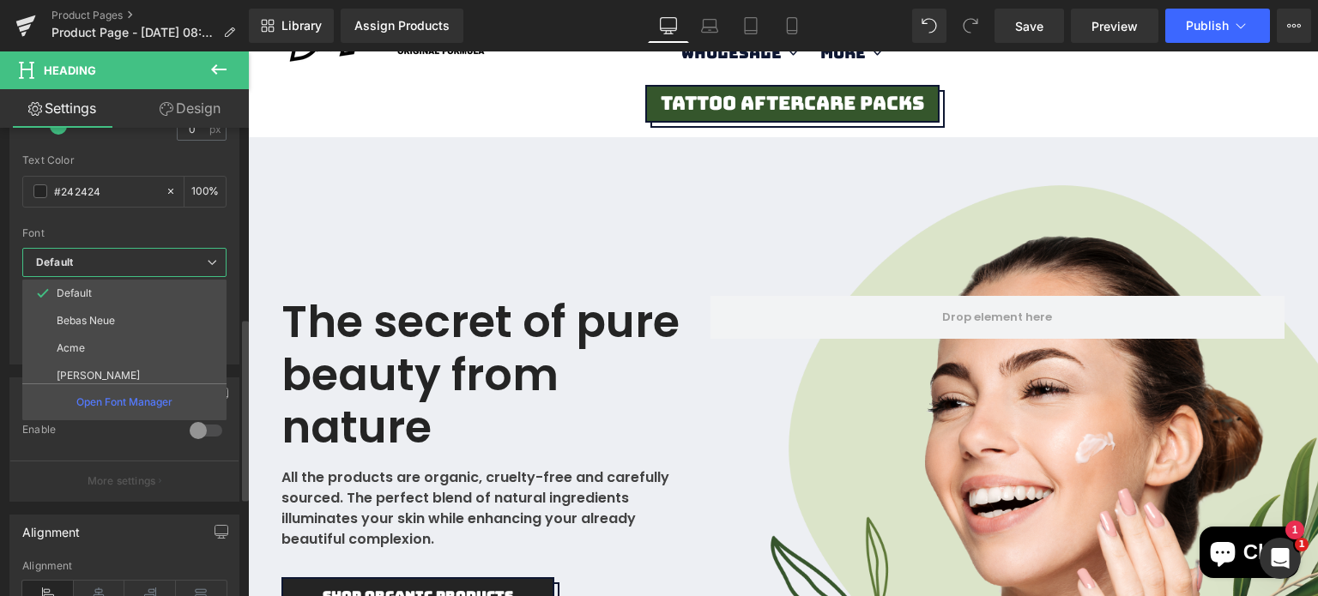
click at [114, 264] on b "Default" at bounding box center [121, 263] width 171 height 15
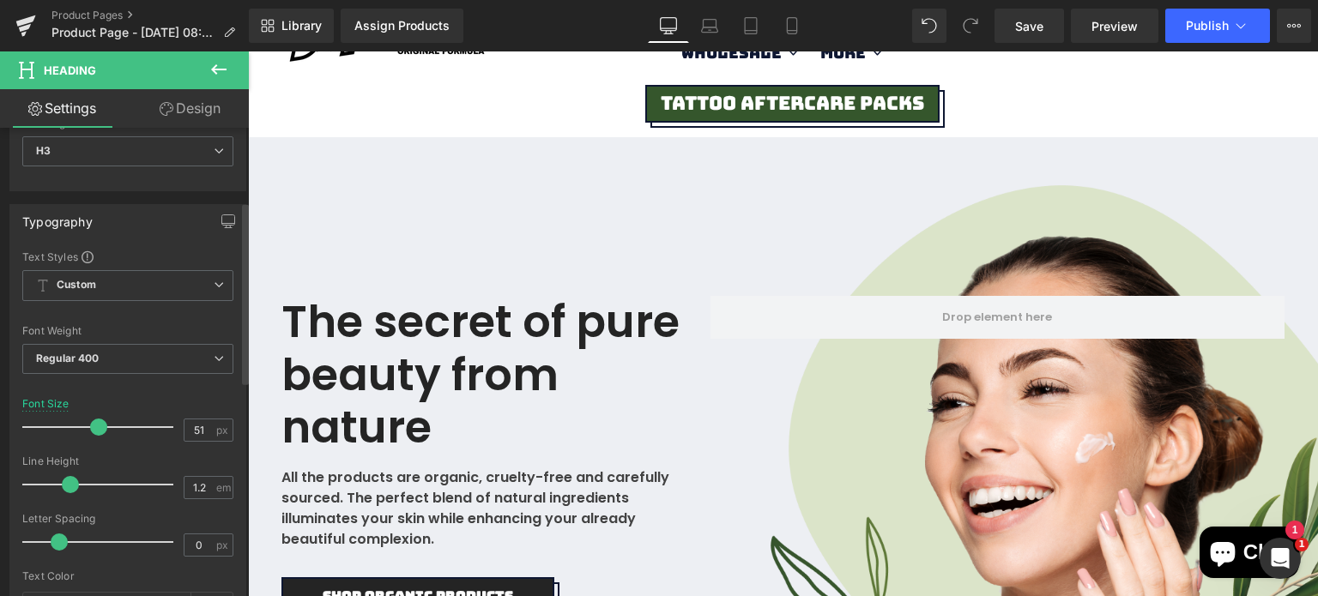
scroll to position [0, 0]
